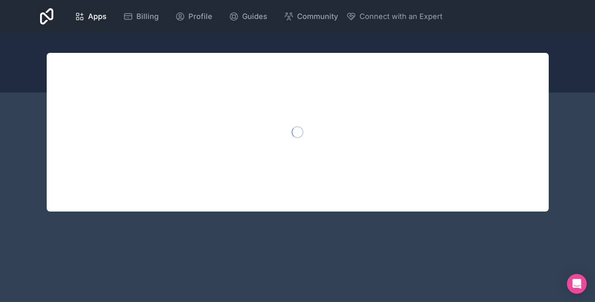
scroll to position [124, 0]
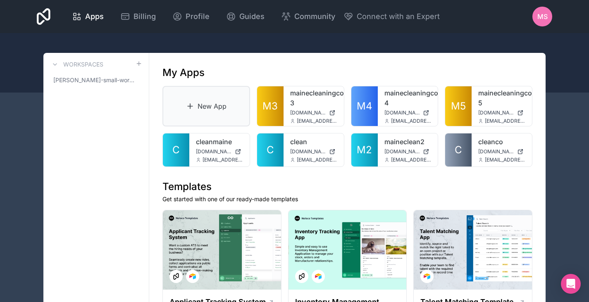
click at [198, 107] on link "New App" at bounding box center [206, 106] width 88 height 41
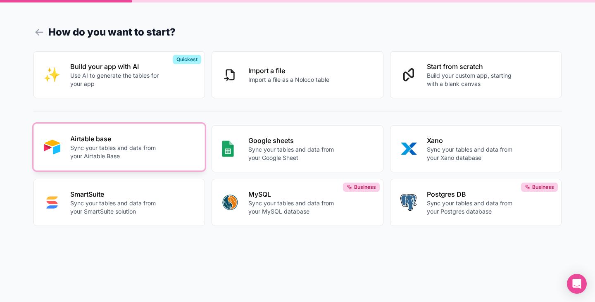
click at [107, 154] on p "Sync your tables and data from your Airtable Base" at bounding box center [116, 152] width 92 height 17
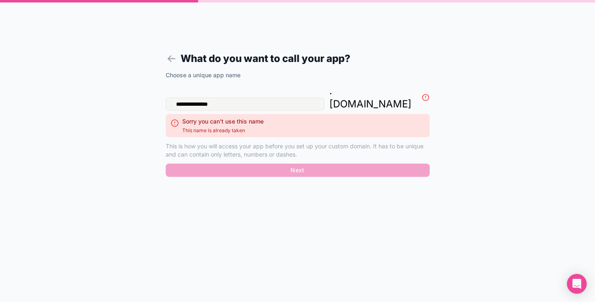
click at [239, 98] on input "**********" at bounding box center [245, 104] width 159 height 13
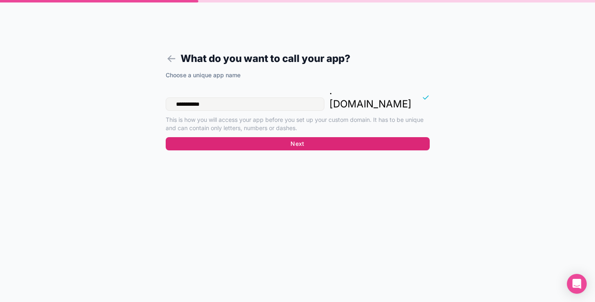
type input "**********"
click at [295, 137] on button "Next" at bounding box center [298, 143] width 264 height 13
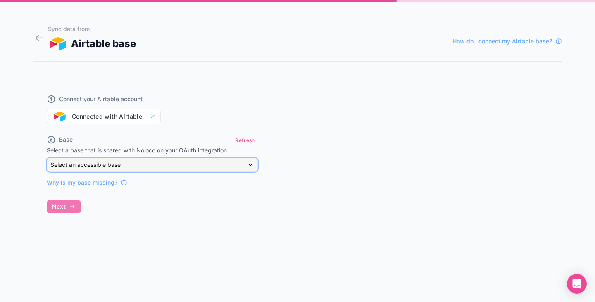
click at [134, 165] on div "Select an accessible base" at bounding box center [152, 164] width 210 height 13
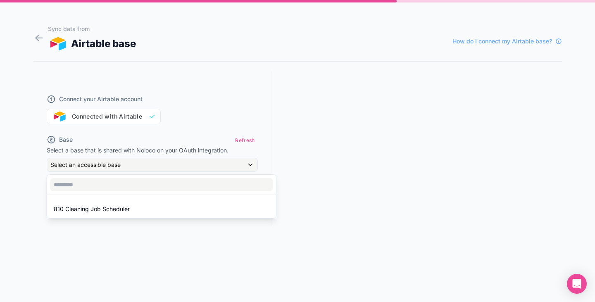
click at [76, 244] on div at bounding box center [297, 151] width 595 height 302
click at [250, 138] on button "Refresh" at bounding box center [244, 140] width 25 height 12
drag, startPoint x: 84, startPoint y: 120, endPoint x: 69, endPoint y: 117, distance: 14.8
click at [69, 117] on div "Connect your Airtable account Connected with Airtable" at bounding box center [152, 105] width 211 height 40
click at [72, 184] on span "Why is my base missing?" at bounding box center [82, 183] width 71 height 8
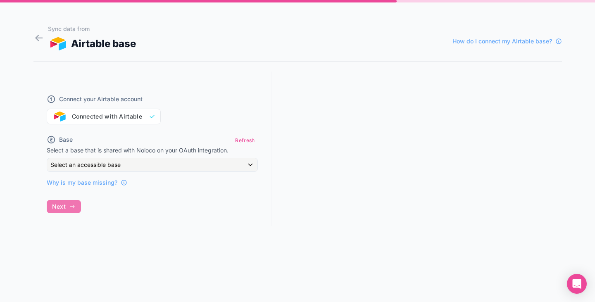
click at [151, 117] on div "Connect your Airtable account Connected with Airtable" at bounding box center [152, 105] width 211 height 40
click at [203, 161] on div "Select an accessible base" at bounding box center [152, 164] width 210 height 13
click at [126, 182] on input "text" at bounding box center [161, 184] width 223 height 13
type input "***"
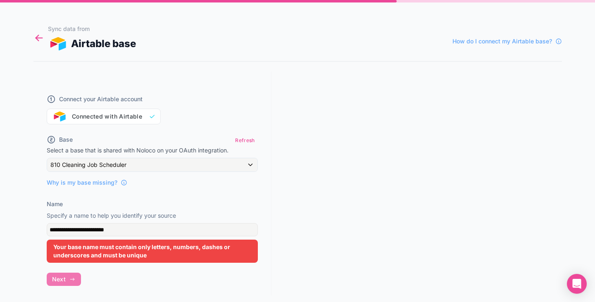
click at [38, 35] on icon at bounding box center [37, 36] width 3 height 3
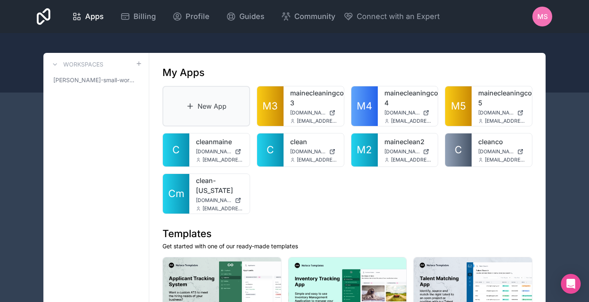
click at [213, 108] on link "New App" at bounding box center [206, 106] width 88 height 41
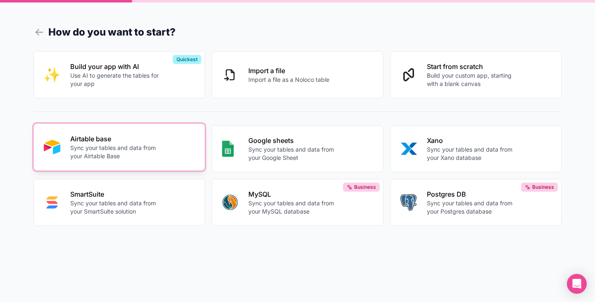
click at [113, 146] on p "Sync your tables and data from your Airtable Base" at bounding box center [116, 152] width 92 height 17
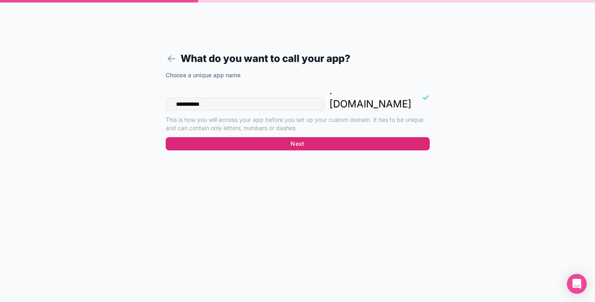
type input "**********"
click at [319, 137] on button "Next" at bounding box center [298, 143] width 264 height 13
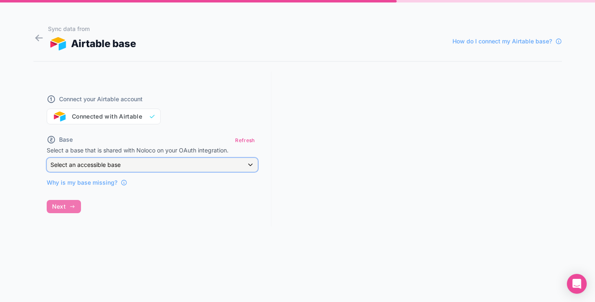
click at [211, 158] on button "Select an accessible base" at bounding box center [152, 165] width 211 height 14
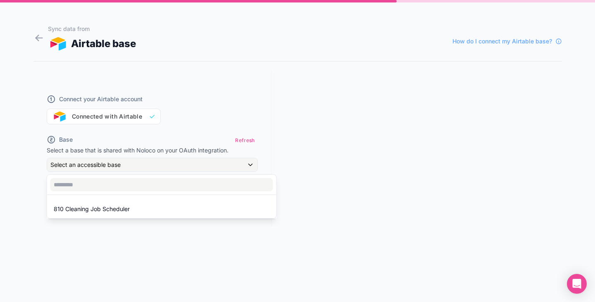
click at [159, 129] on div at bounding box center [297, 151] width 595 height 302
click at [41, 39] on icon at bounding box center [38, 38] width 11 height 12
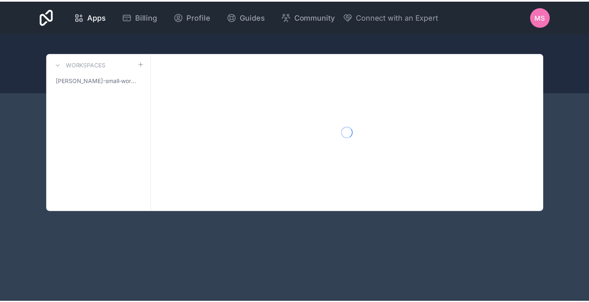
scroll to position [124, 0]
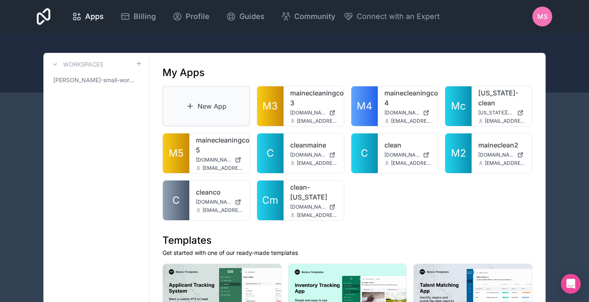
click at [224, 116] on link "New App" at bounding box center [206, 106] width 88 height 41
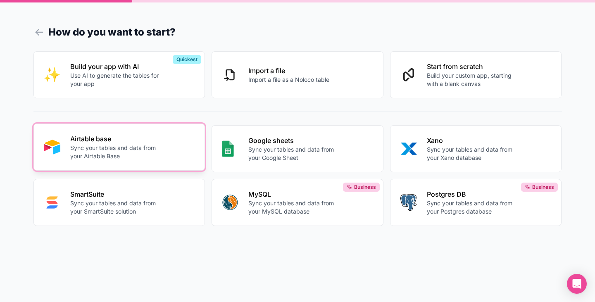
click at [134, 133] on button "Airtable base Sync your tables and data from your Airtable Base" at bounding box center [119, 147] width 172 height 47
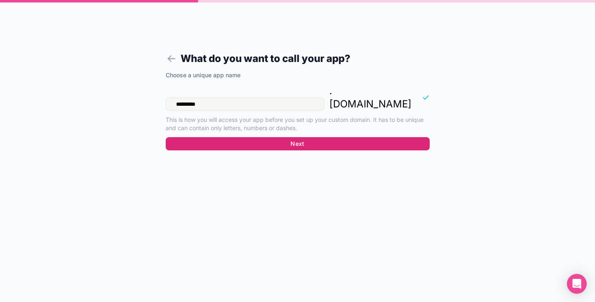
type input "*********"
click at [277, 137] on button "Next" at bounding box center [298, 143] width 264 height 13
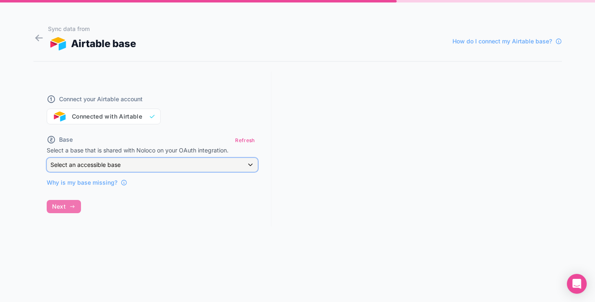
click at [135, 166] on div "Select an accessible base" at bounding box center [152, 164] width 210 height 13
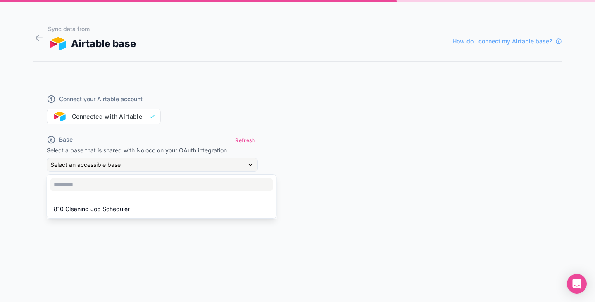
click at [146, 136] on div at bounding box center [297, 151] width 595 height 302
click at [40, 36] on icon at bounding box center [38, 38] width 11 height 12
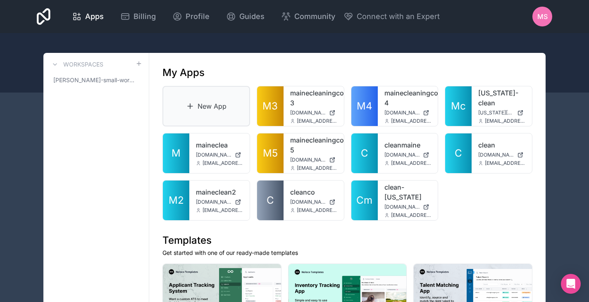
click at [191, 117] on link "New App" at bounding box center [206, 106] width 88 height 41
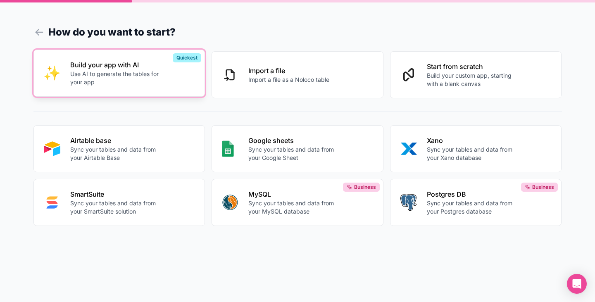
click at [96, 68] on p "Build your app with AI" at bounding box center [116, 65] width 92 height 10
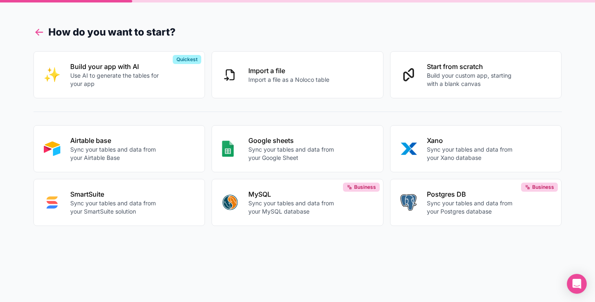
click at [34, 34] on icon at bounding box center [39, 32] width 12 height 12
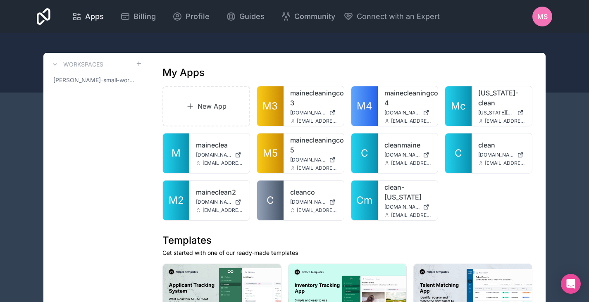
click at [92, 17] on span "Apps" at bounding box center [94, 17] width 19 height 12
click at [542, 19] on span "ms" at bounding box center [542, 17] width 10 height 10
click at [204, 99] on link "New App" at bounding box center [206, 106] width 88 height 41
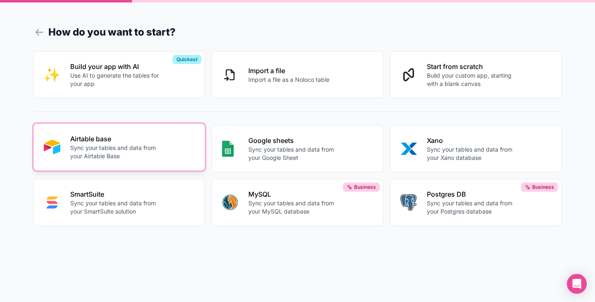
click at [110, 152] on p "Sync your tables and data from your Airtable Base" at bounding box center [116, 152] width 92 height 17
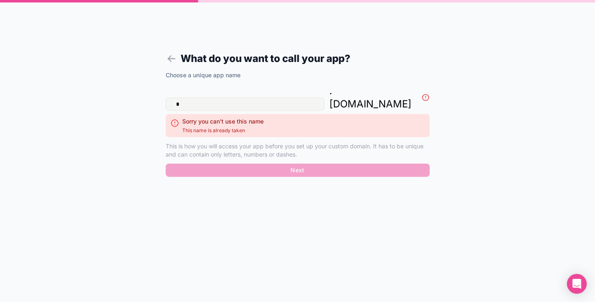
click at [207, 98] on input "*" at bounding box center [245, 104] width 159 height 13
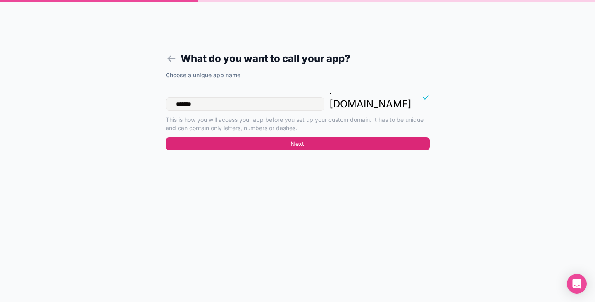
type input "*******"
click at [272, 137] on button "Next" at bounding box center [298, 143] width 264 height 13
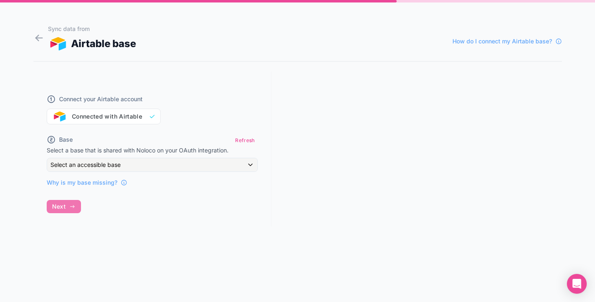
click at [146, 117] on div "Connect your Airtable account Connected with Airtable" at bounding box center [152, 105] width 211 height 40
click at [67, 206] on div "Connect your Airtable account Connected with Airtable Base Refresh Select a bas…" at bounding box center [152, 149] width 238 height 155
click at [78, 164] on span "Select an accessible base" at bounding box center [85, 164] width 70 height 7
click at [82, 183] on input "text" at bounding box center [161, 184] width 223 height 13
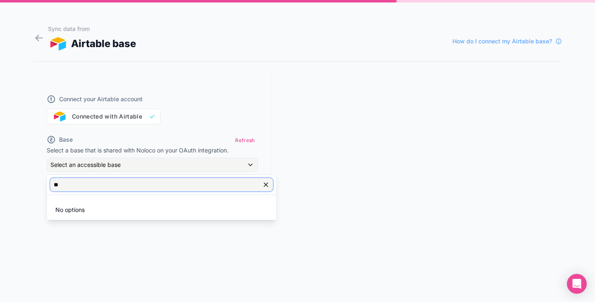
type input "*"
click at [220, 132] on div at bounding box center [297, 151] width 595 height 302
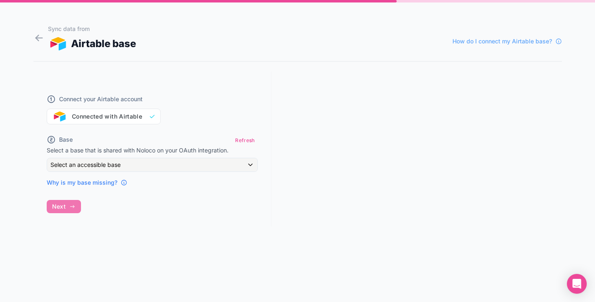
click at [122, 183] on icon at bounding box center [124, 182] width 7 height 7
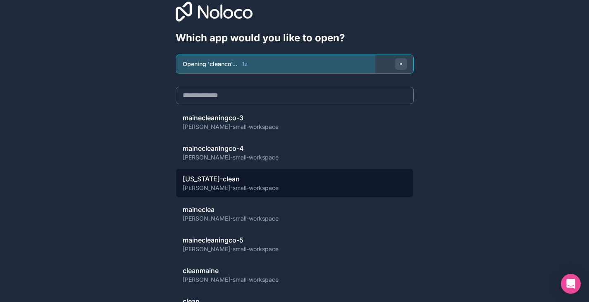
scroll to position [25, 0]
